Goal: Task Accomplishment & Management: Manage account settings

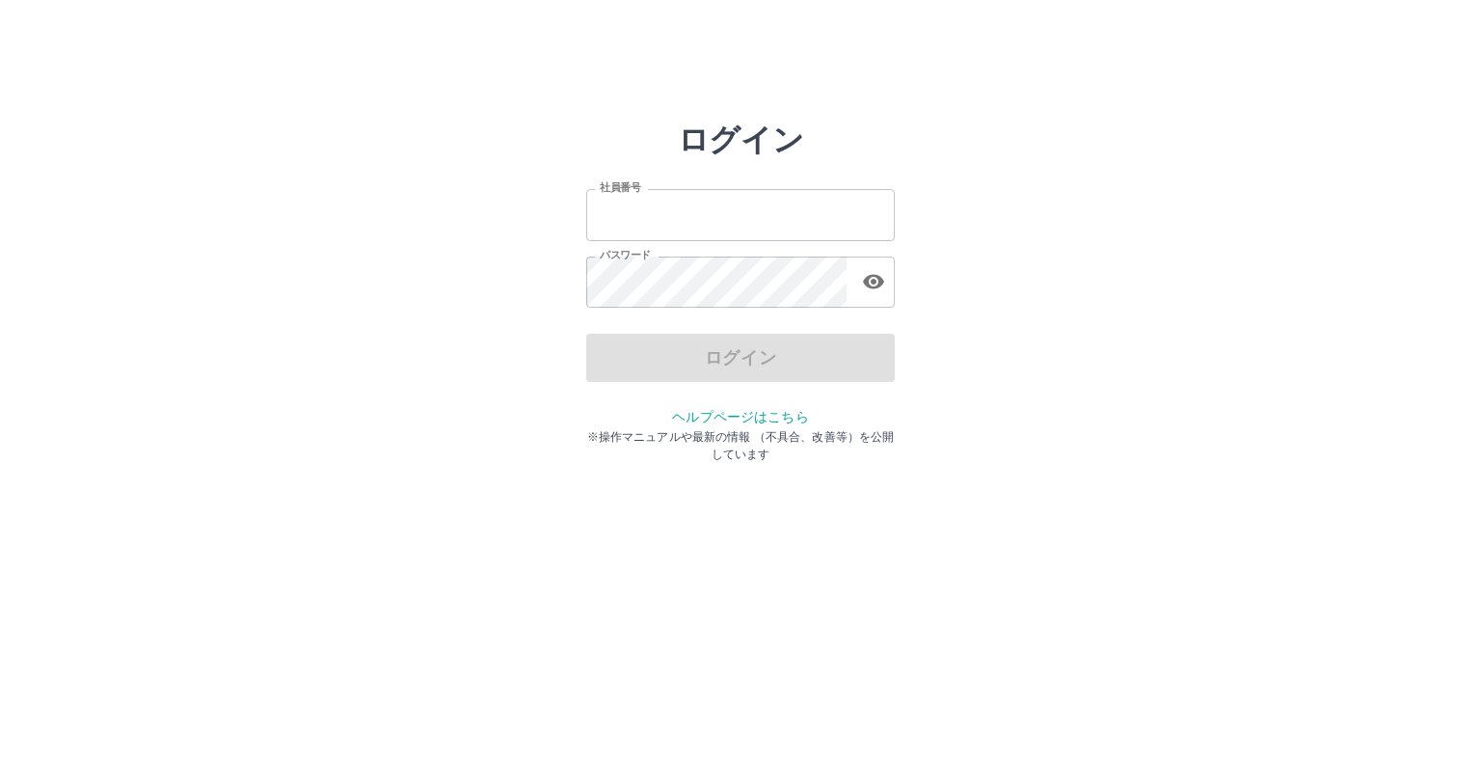
type input "*******"
click at [718, 366] on div "ログイン" at bounding box center [740, 358] width 309 height 48
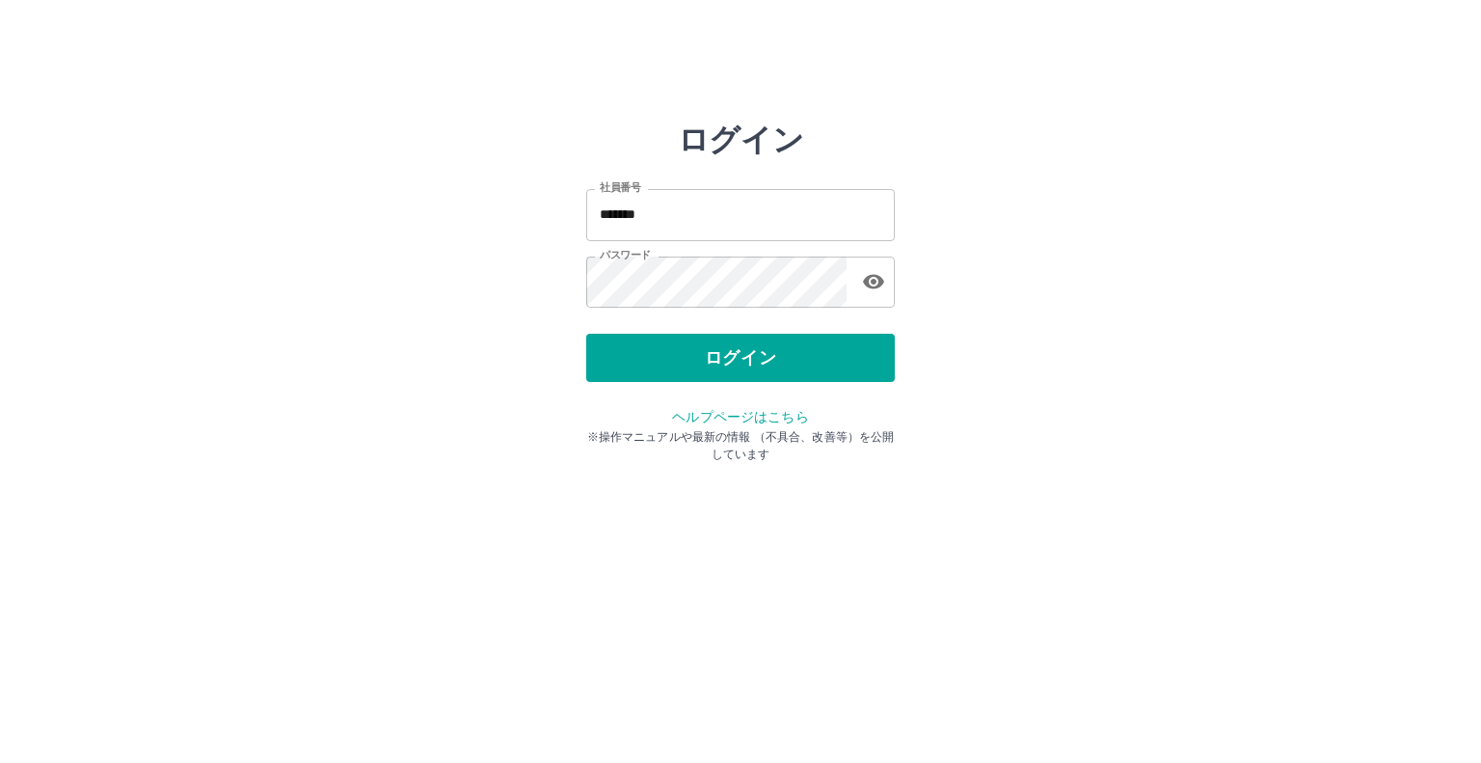
click at [718, 366] on button "ログイン" at bounding box center [740, 358] width 309 height 48
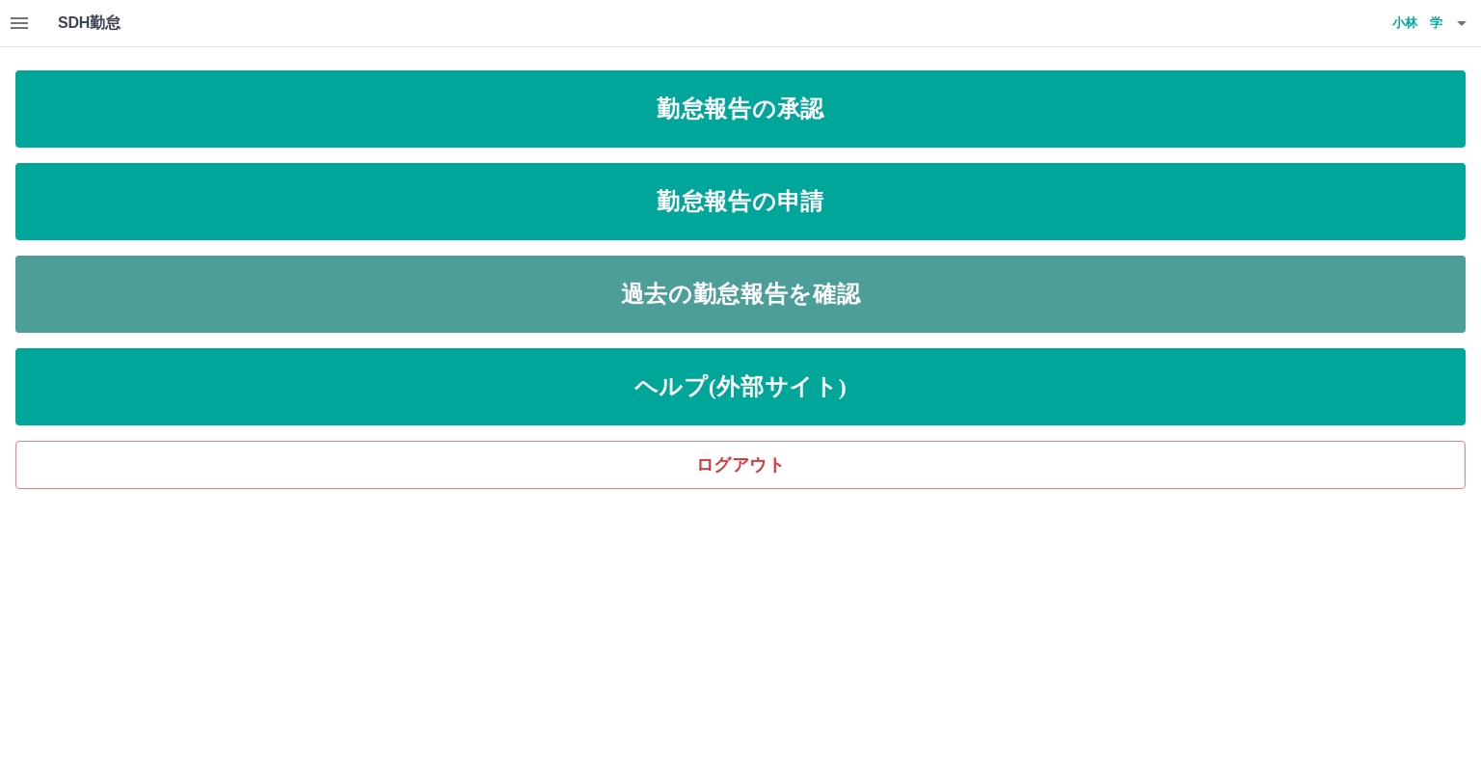
click at [857, 302] on link "過去の勤怠報告を確認" at bounding box center [740, 294] width 1450 height 77
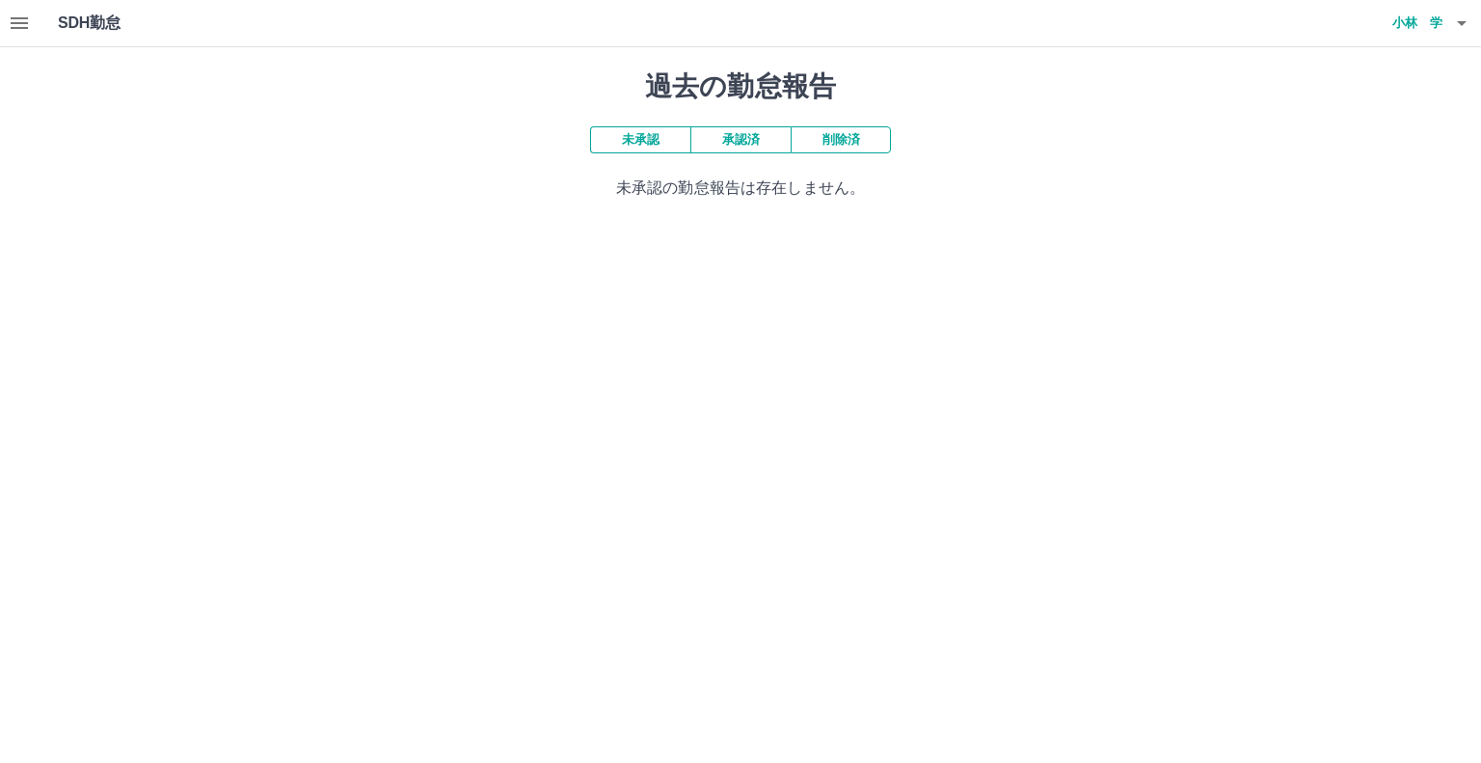
click at [711, 144] on button "承認済" at bounding box center [741, 139] width 100 height 27
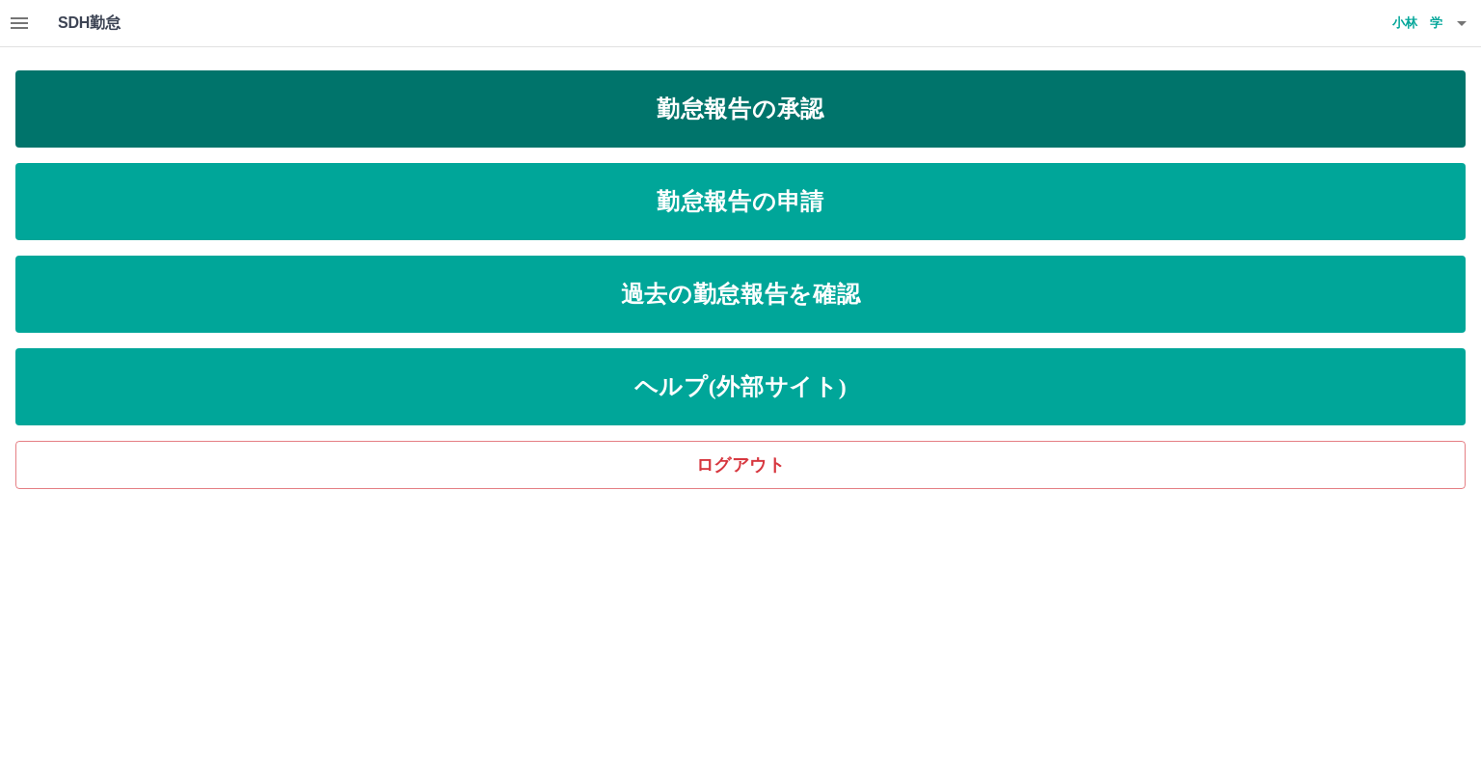
click at [758, 119] on link "勤怠報告の承認" at bounding box center [740, 108] width 1450 height 77
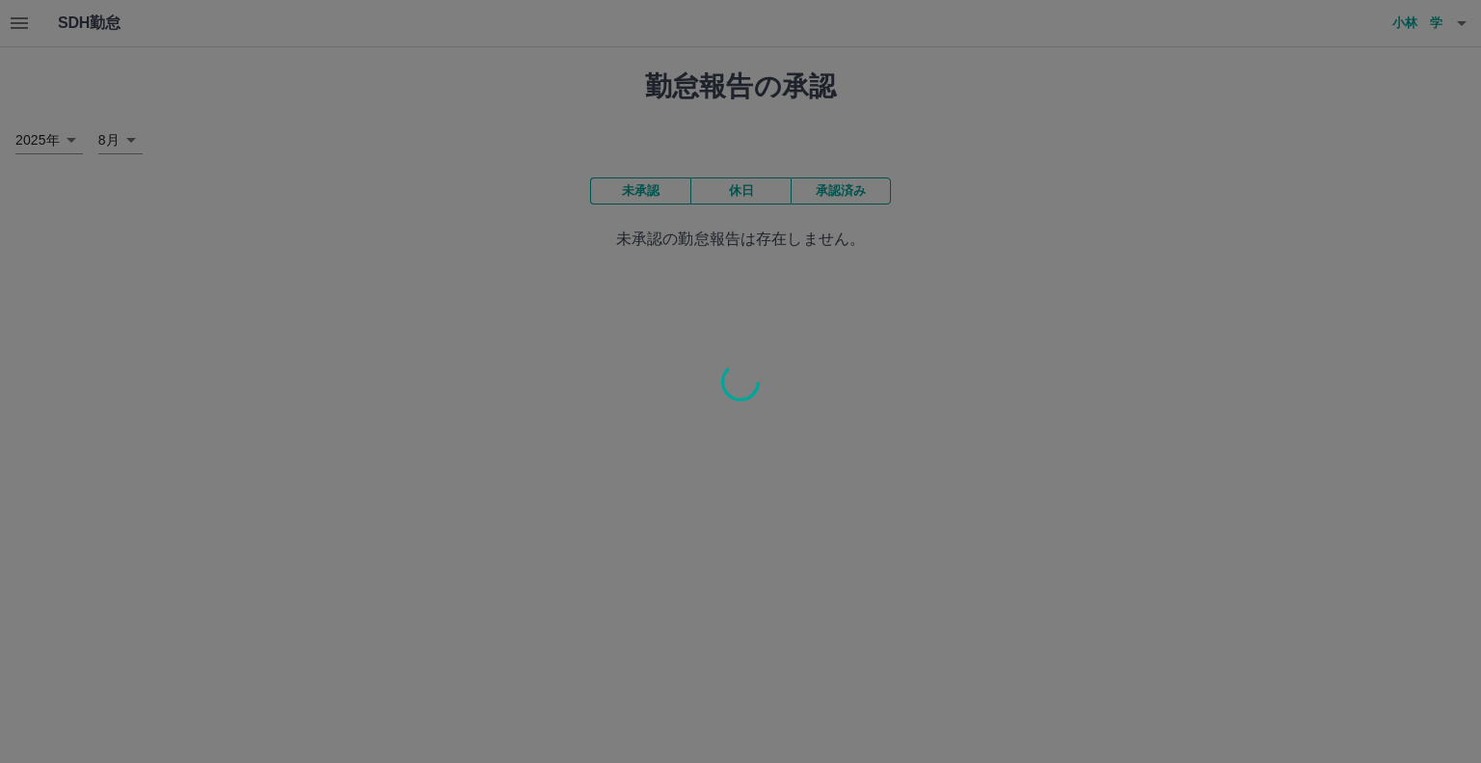
click at [810, 203] on div at bounding box center [740, 381] width 1481 height 763
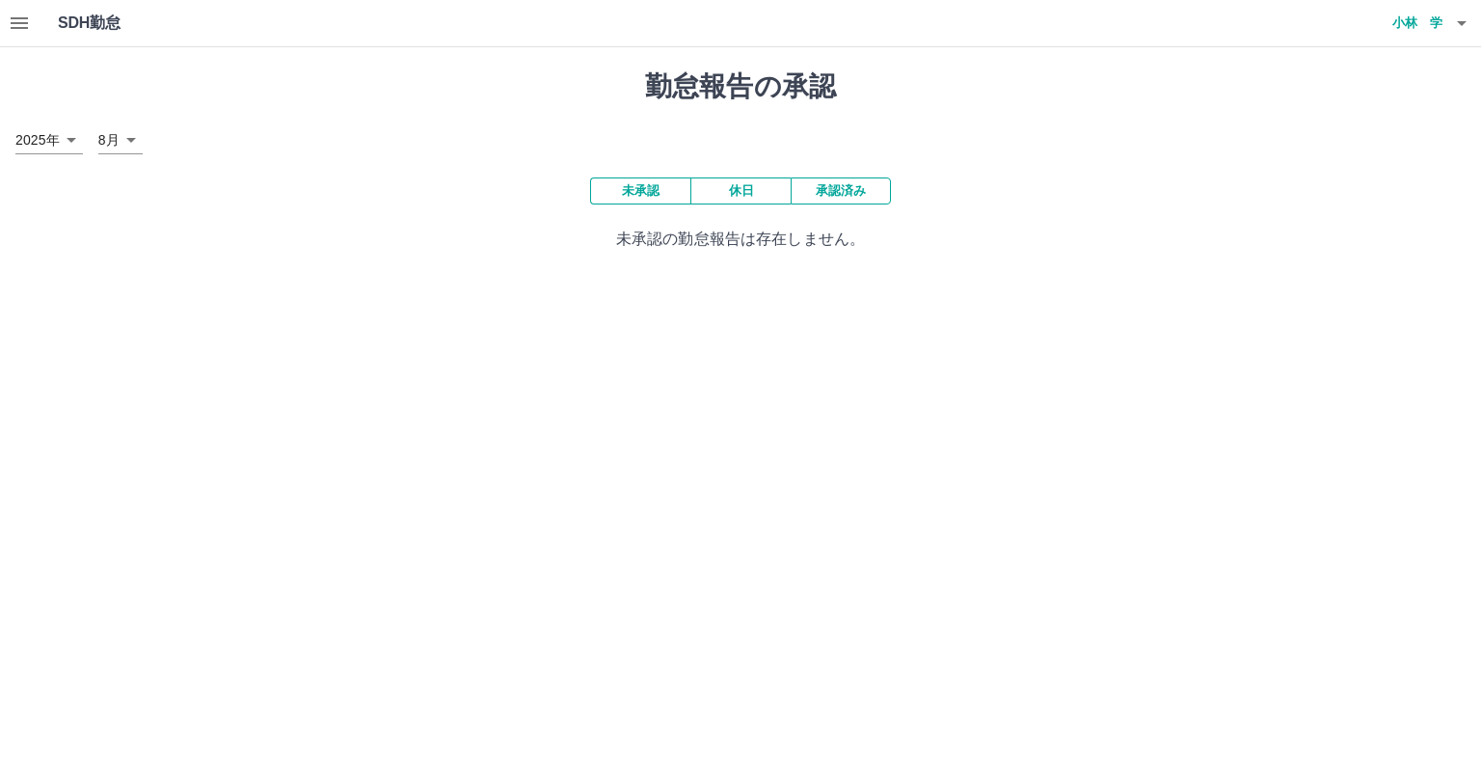
click at [814, 192] on button "承認済み" at bounding box center [841, 190] width 100 height 27
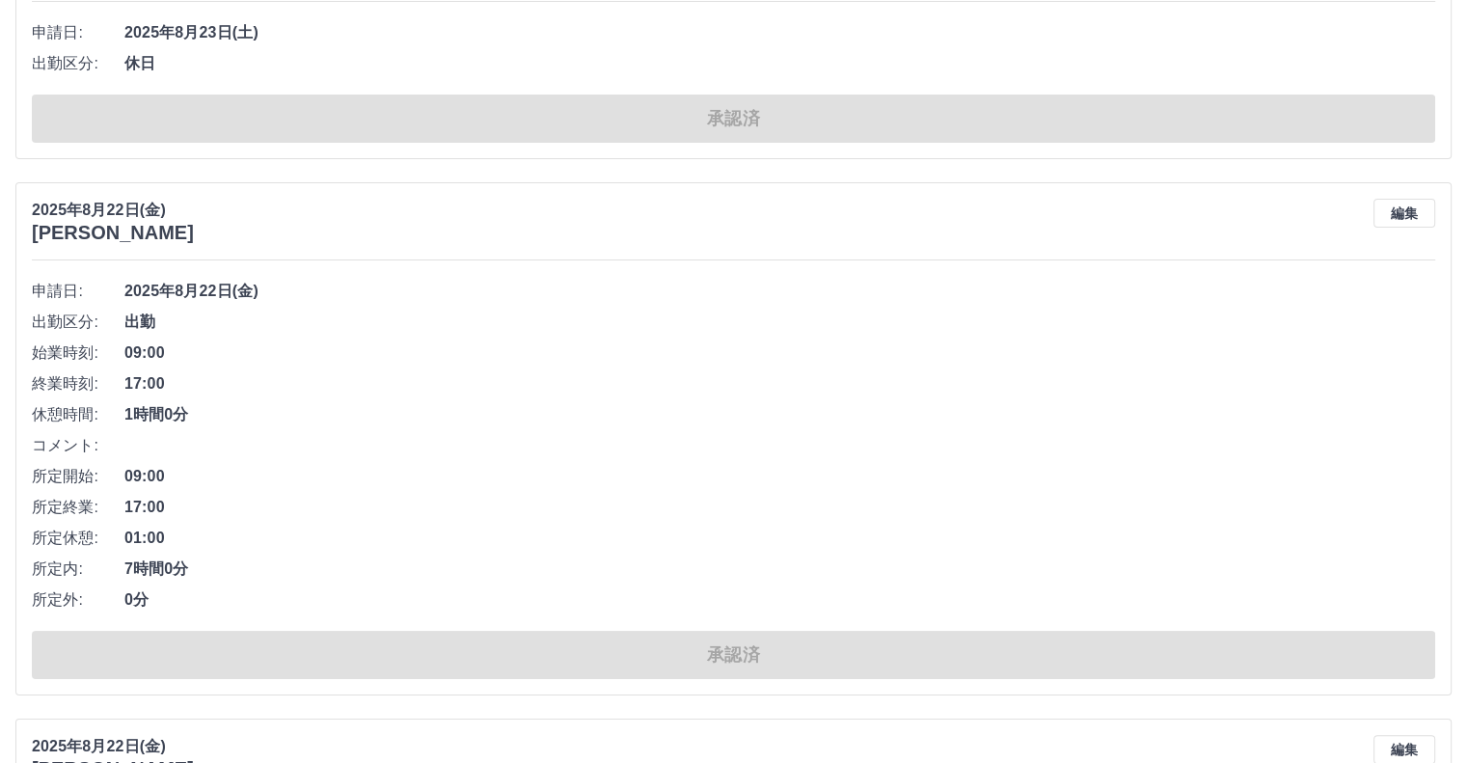
scroll to position [7522, 0]
